Goal: Task Accomplishment & Management: Manage account settings

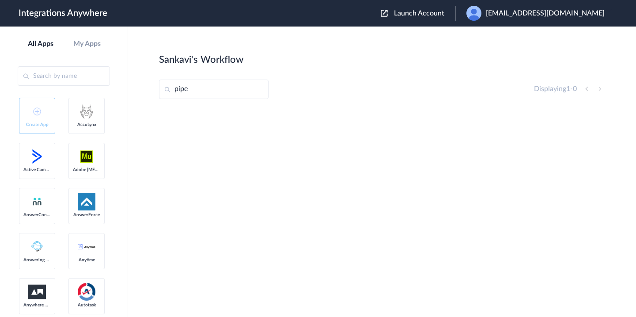
click at [481, 14] on img at bounding box center [473, 13] width 15 height 15
click at [502, 30] on li "My Account" at bounding box center [534, 36] width 158 height 16
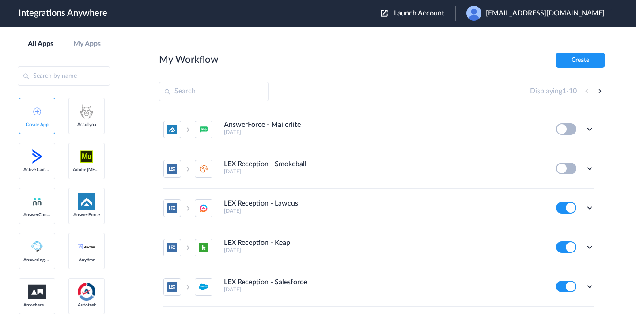
click at [241, 86] on input "text" at bounding box center [214, 91] width 110 height 19
click at [388, 16] on img at bounding box center [384, 13] width 7 height 7
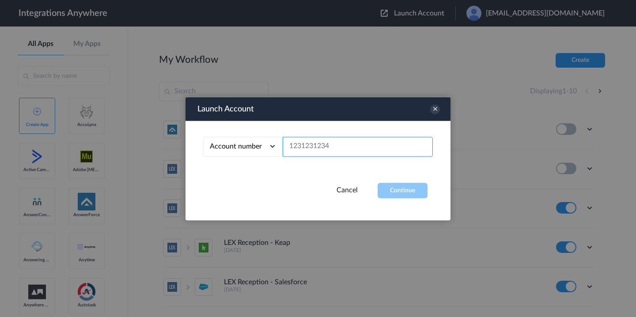
click at [297, 140] on input "text" at bounding box center [358, 146] width 150 height 20
paste input "8000225225"
type input "8000225225"
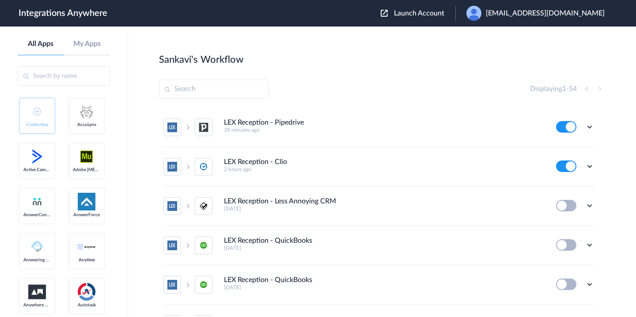
click at [244, 94] on input "text" at bounding box center [214, 88] width 110 height 19
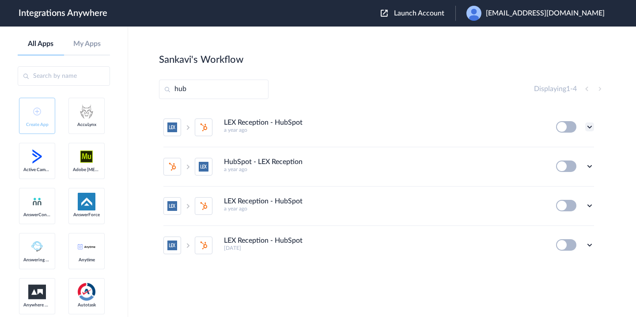
type input "hub"
click at [586, 126] on icon at bounding box center [589, 126] width 9 height 9
click at [564, 177] on span "Delete" at bounding box center [562, 180] width 18 height 6
click at [555, 186] on span "Are you sure?" at bounding box center [558, 184] width 31 height 14
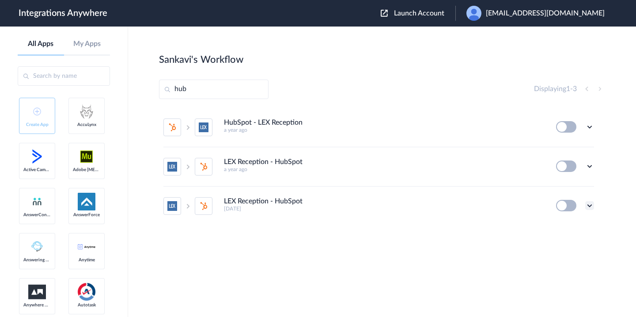
click at [592, 203] on icon at bounding box center [589, 205] width 9 height 9
click at [570, 183] on span "Delete" at bounding box center [562, 184] width 18 height 6
click at [570, 181] on li "Are you sure?" at bounding box center [565, 180] width 57 height 24
click at [589, 126] on icon at bounding box center [589, 126] width 9 height 9
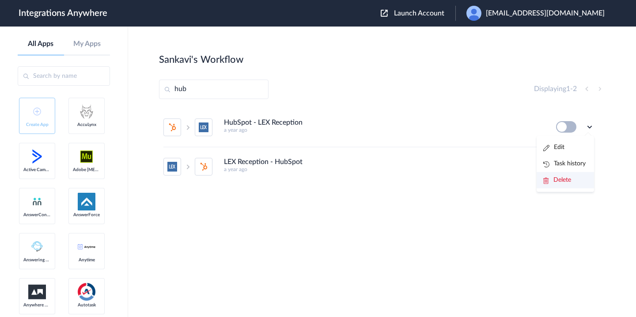
click at [567, 179] on span "Delete" at bounding box center [562, 180] width 18 height 6
click at [567, 179] on span "Are you sure?" at bounding box center [558, 184] width 31 height 14
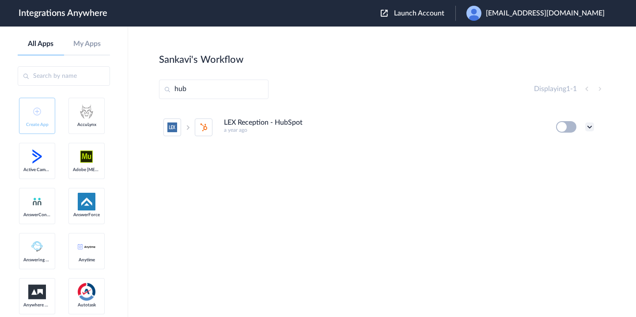
click at [588, 126] on icon at bounding box center [589, 126] width 9 height 9
click at [566, 177] on span "Delete" at bounding box center [562, 180] width 18 height 6
click at [566, 177] on span "Are you sure?" at bounding box center [558, 184] width 31 height 14
